Goal: Find specific page/section: Find specific page/section

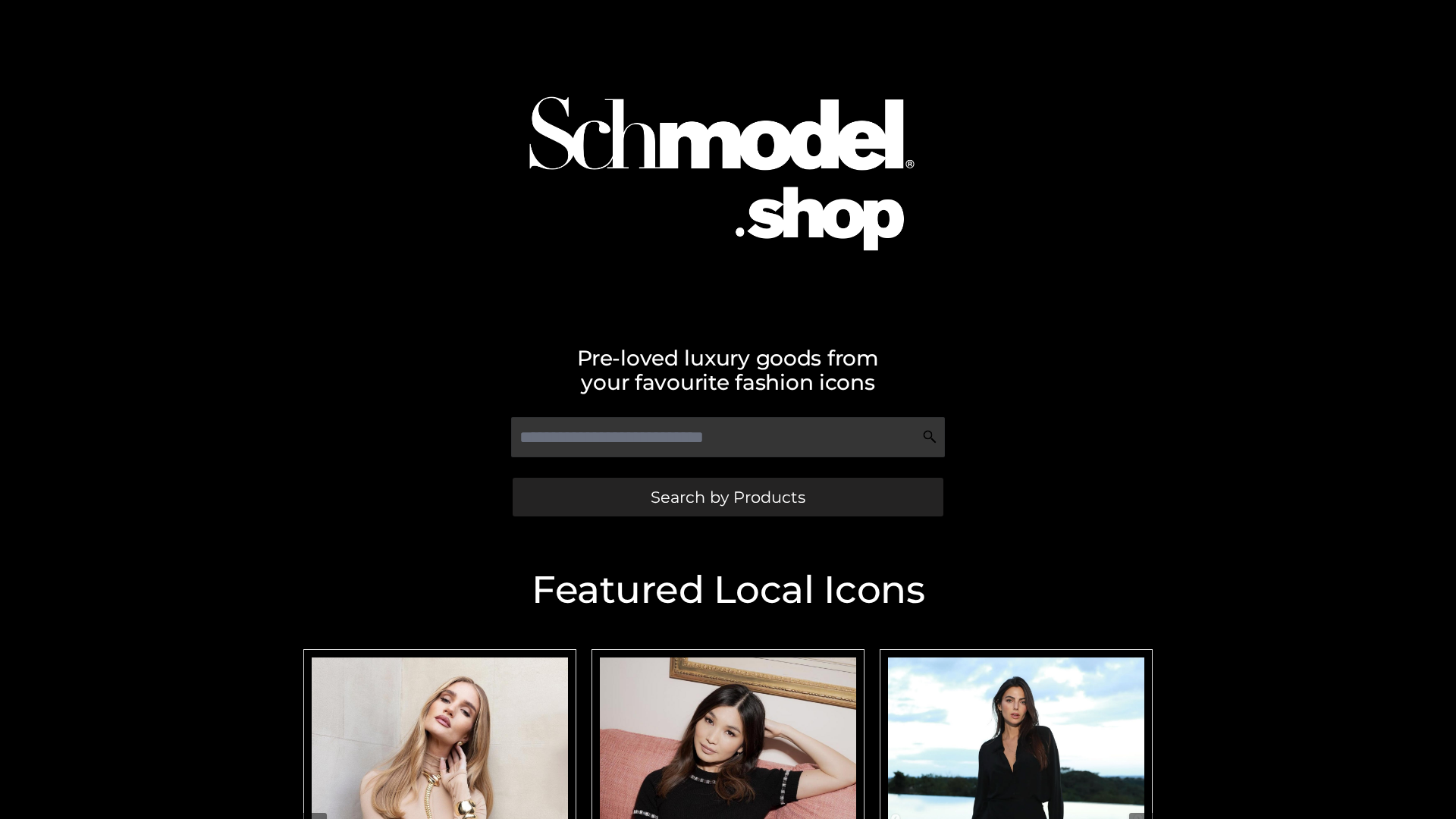
click at [727, 496] on span "Search by Products" at bounding box center [728, 497] width 155 height 16
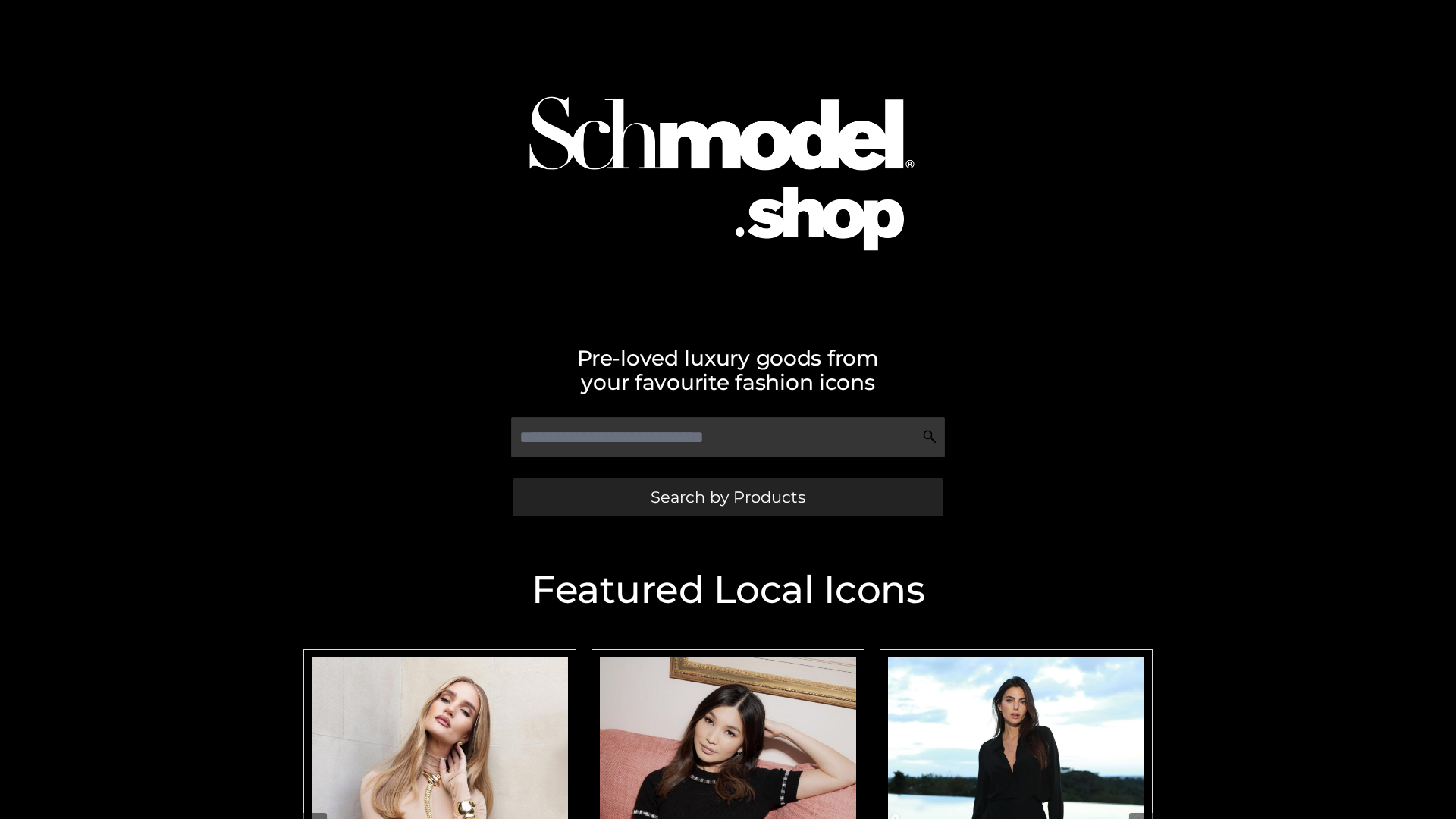
click at [727, 496] on span "Search by Products" at bounding box center [728, 497] width 155 height 16
